Goal: Task Accomplishment & Management: Use online tool/utility

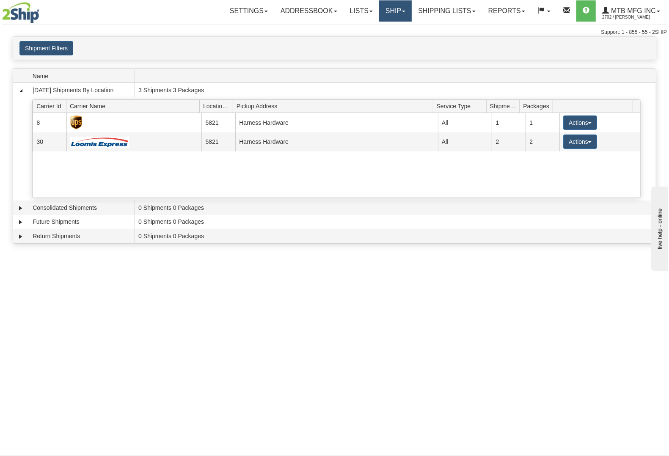
click at [395, 5] on link "Ship" at bounding box center [395, 10] width 33 height 21
click at [382, 28] on span "Ship Screen" at bounding box center [369, 29] width 32 height 7
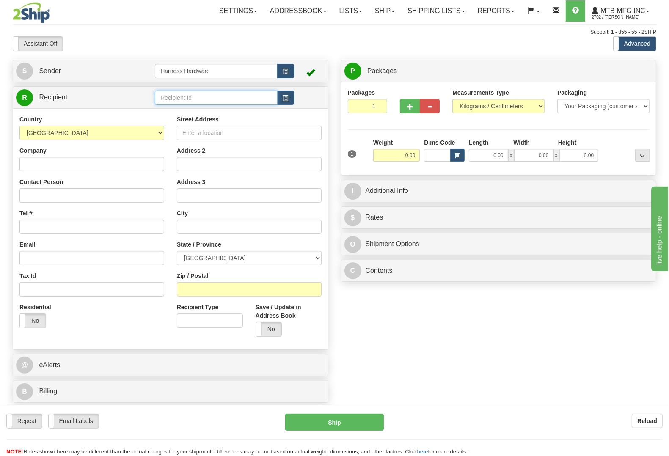
click at [193, 98] on input "text" at bounding box center [216, 98] width 122 height 14
type input "pait"
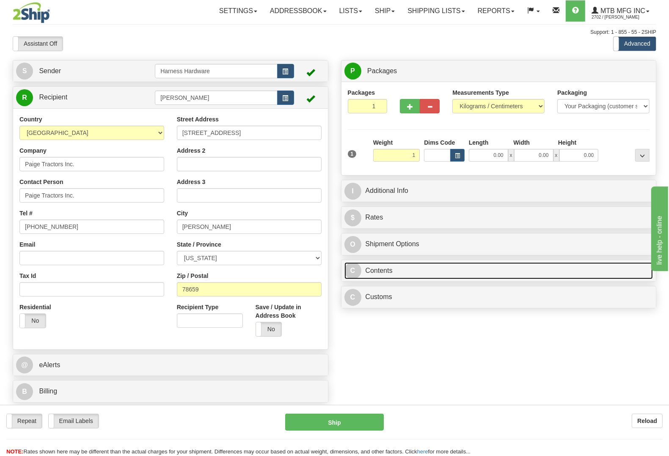
type input "1.00"
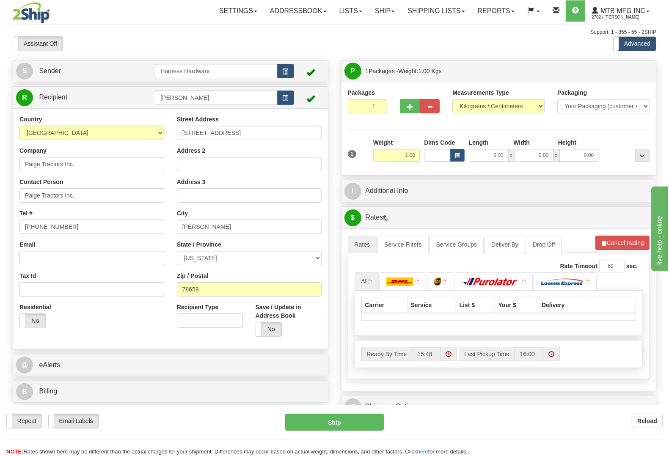
click at [396, 268] on div "P Packages 1 Packages - Weight: 1.00 Kgs Shipment Level Shipm. Package Level Pa…" at bounding box center [499, 268] width 329 height 416
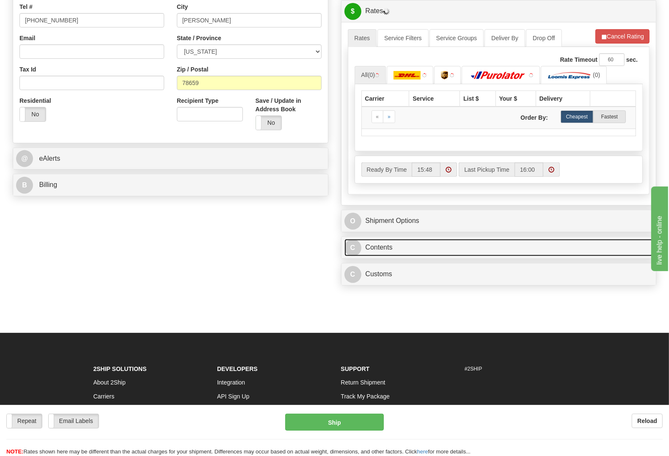
scroll to position [262, 0]
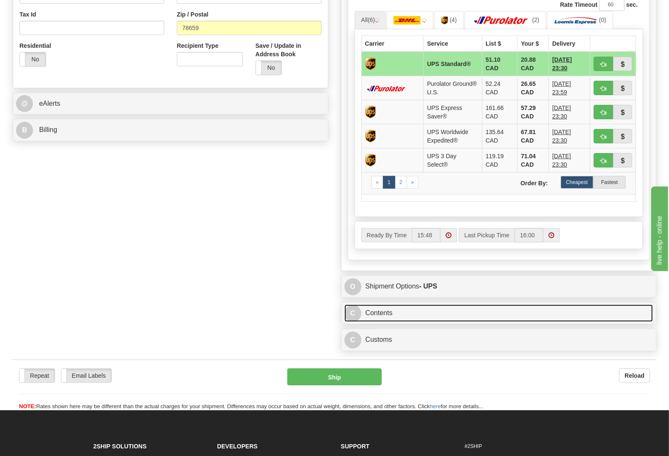
click at [372, 318] on link "C Contents" at bounding box center [499, 313] width 309 height 17
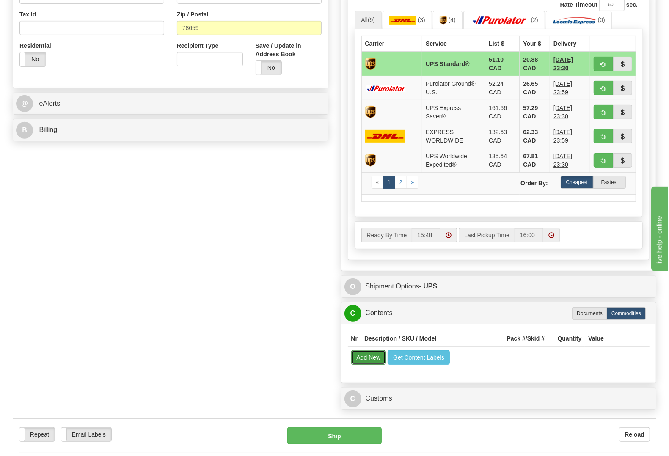
click at [366, 353] on button "Add New" at bounding box center [368, 358] width 35 height 14
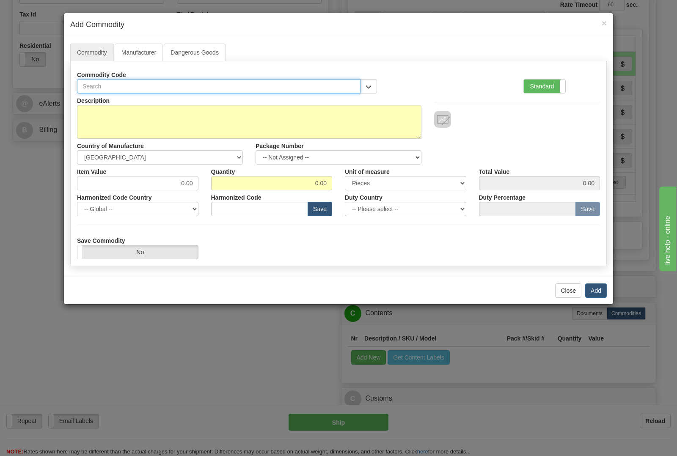
click at [242, 87] on input "text" at bounding box center [219, 86] width 284 height 14
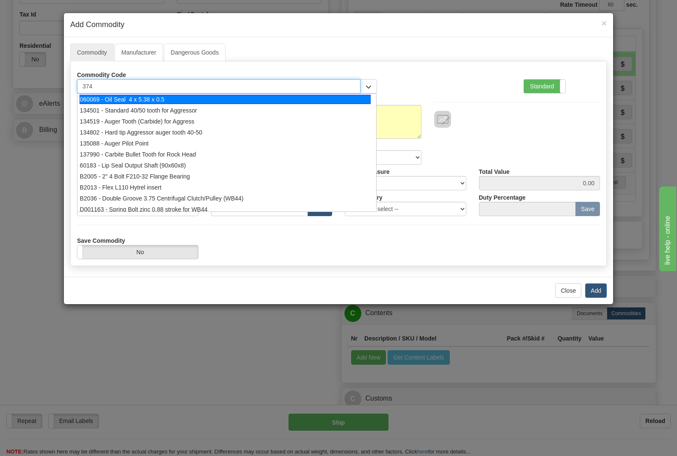
type input "3749"
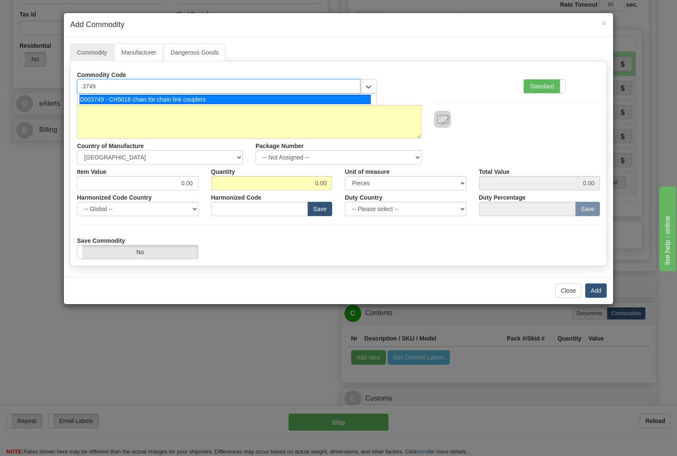
click at [249, 102] on div "D003749 - CH5018 chain for chain link couplers" at bounding box center [226, 99] width 292 height 9
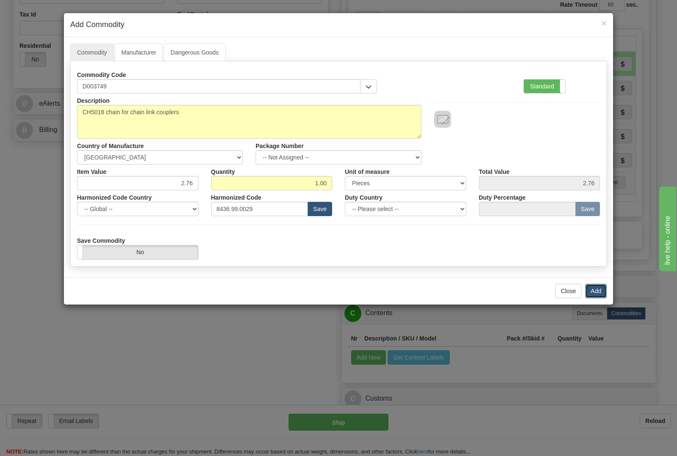
click at [598, 291] on button "Add" at bounding box center [596, 291] width 22 height 14
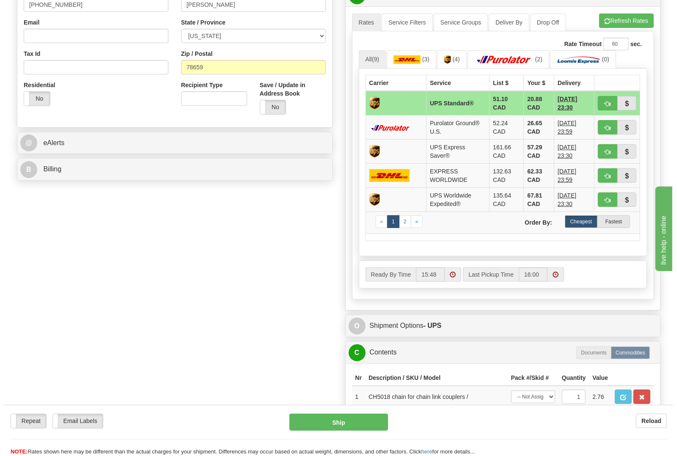
scroll to position [0, 0]
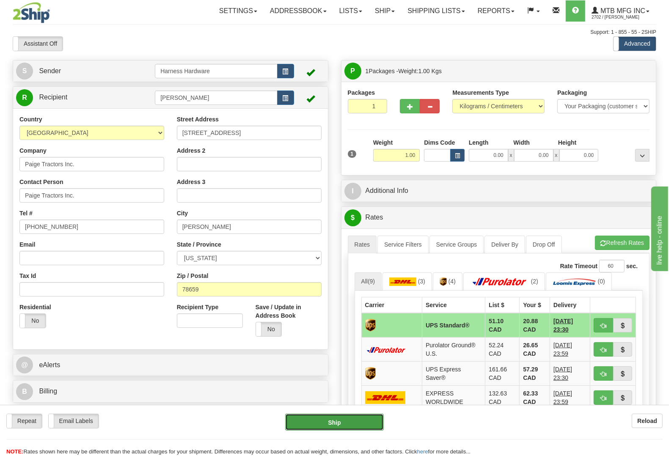
click at [358, 420] on button "Ship" at bounding box center [334, 422] width 99 height 17
type input "11"
